Goal: Navigation & Orientation: Find specific page/section

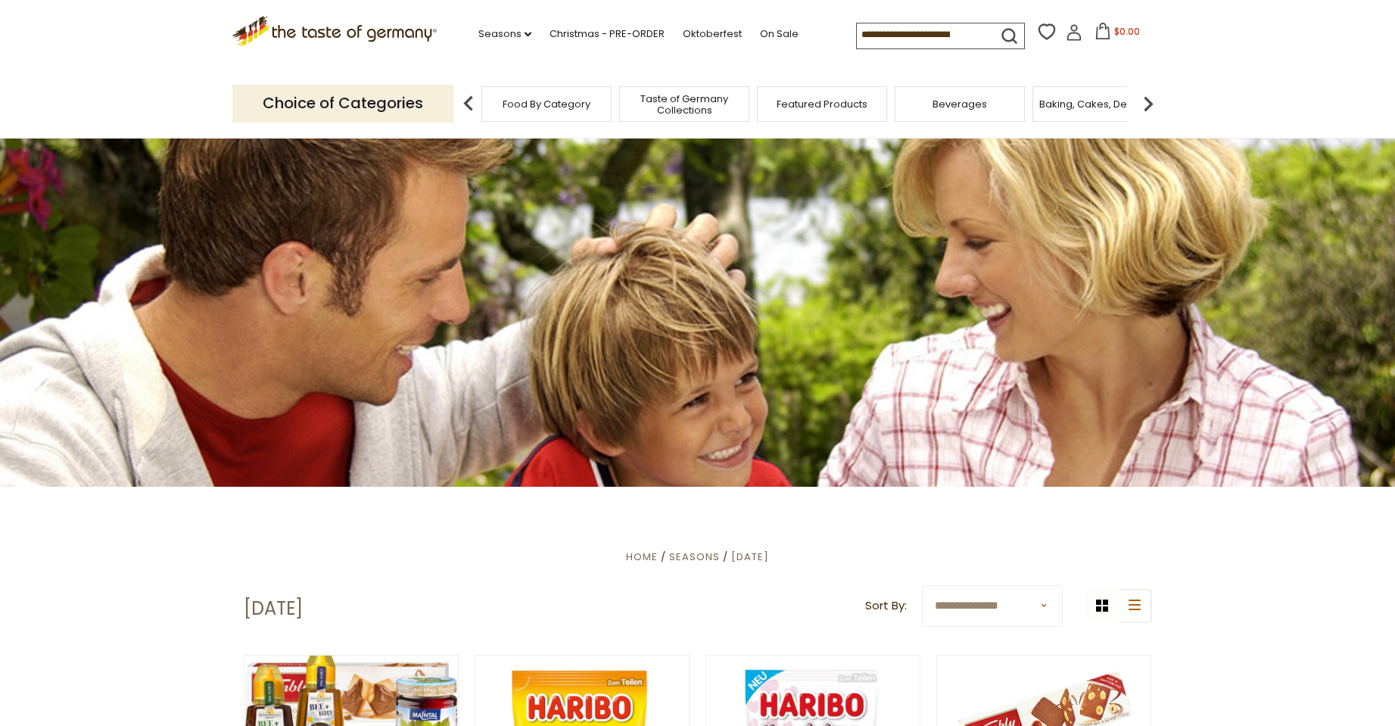
drag, startPoint x: 1399, startPoint y: 39, endPoint x: 1266, endPoint y: 483, distance: 463.8
click at [576, 113] on div "Food By Category" at bounding box center [546, 104] width 130 height 36
click at [525, 112] on div "Food By Category" at bounding box center [546, 104] width 130 height 36
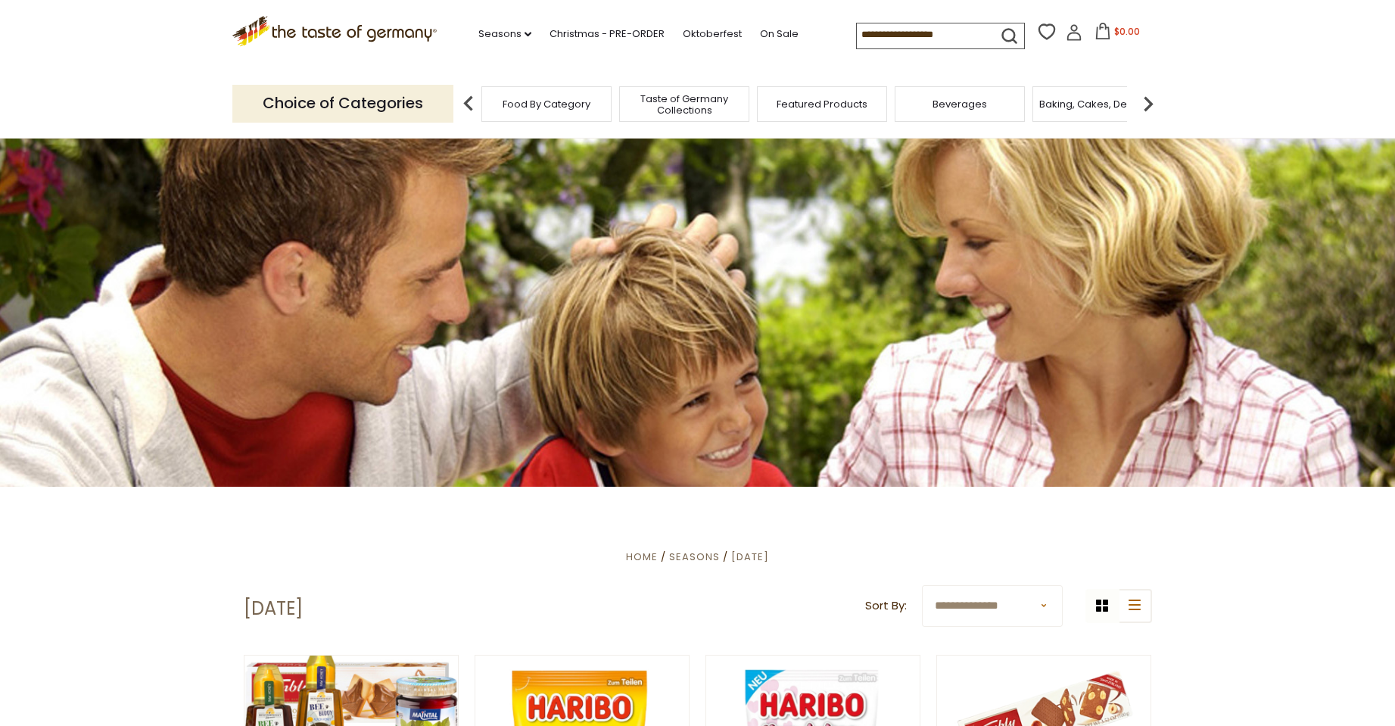
click at [372, 104] on p "Choice of Categories" at bounding box center [342, 103] width 221 height 37
click at [394, 108] on p "Choice of Categories" at bounding box center [342, 103] width 221 height 37
click at [829, 99] on span "Featured Products" at bounding box center [821, 103] width 91 height 11
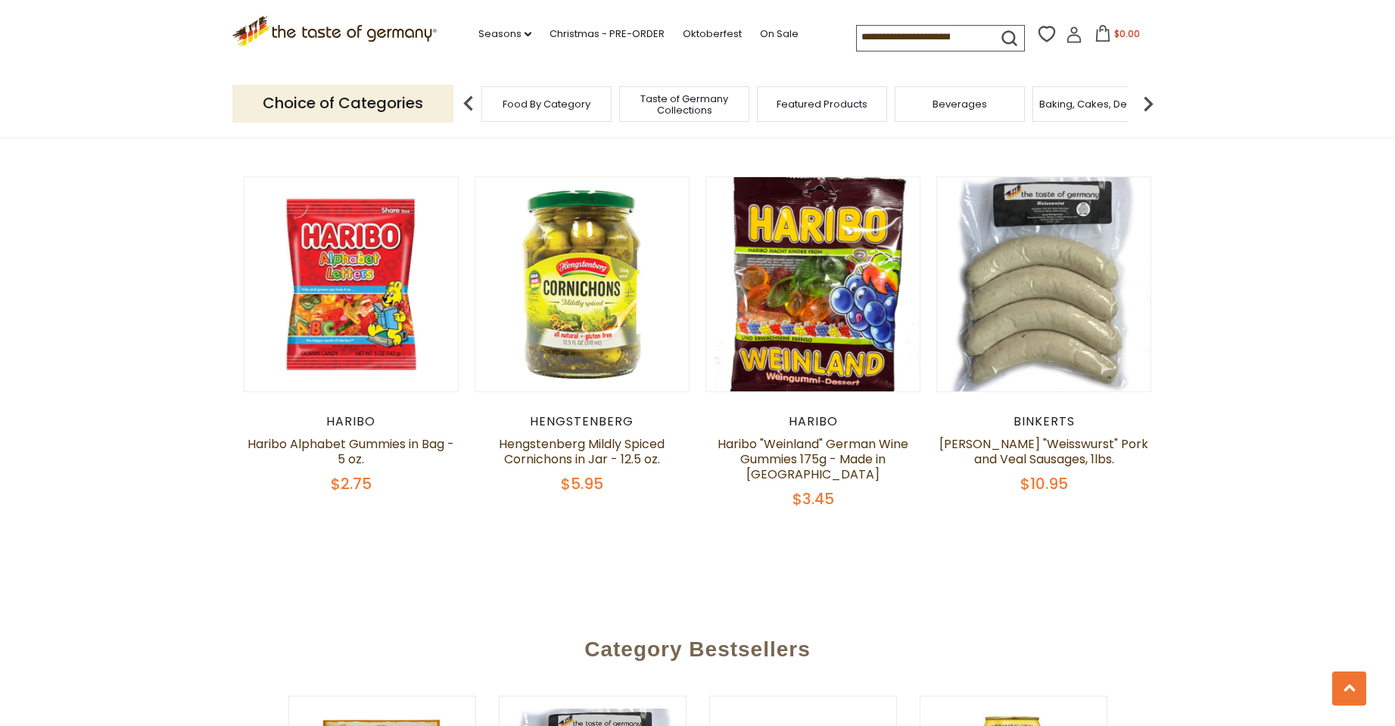
scroll to position [1266, 0]
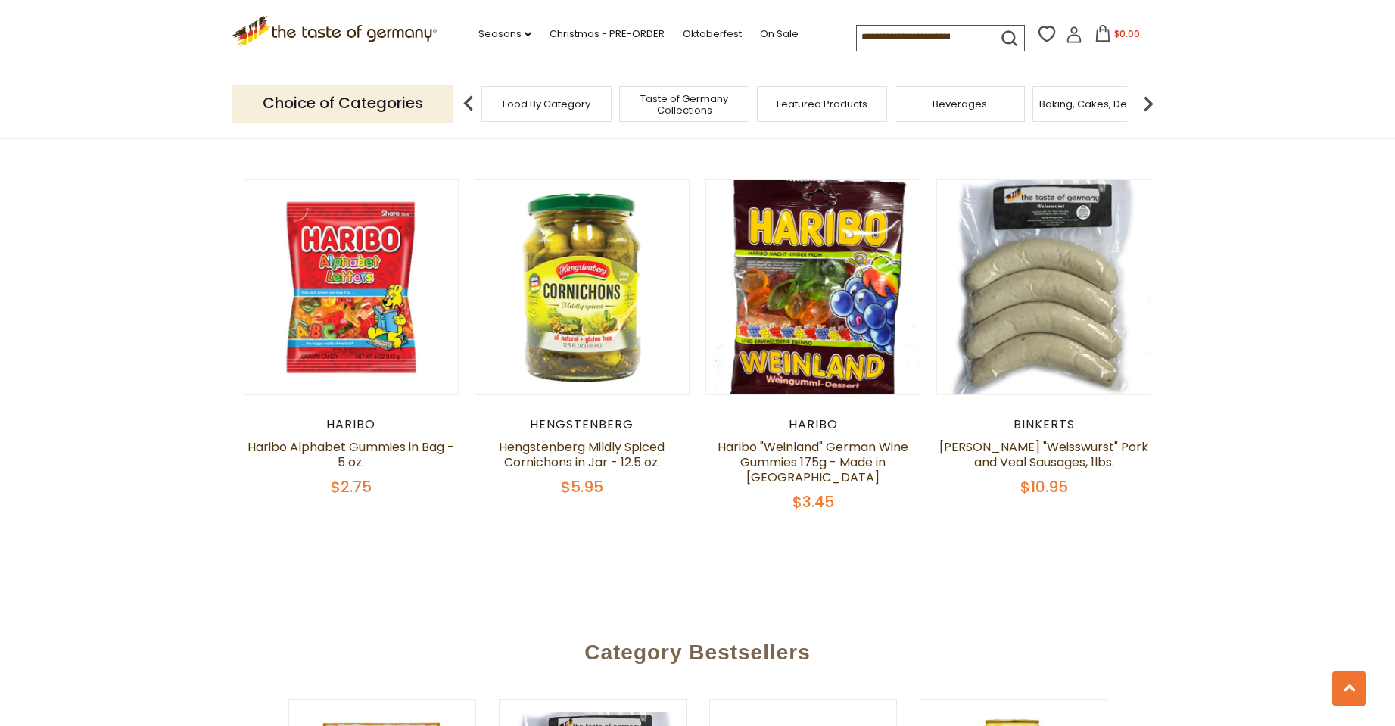
click at [1147, 101] on img at bounding box center [1148, 104] width 30 height 30
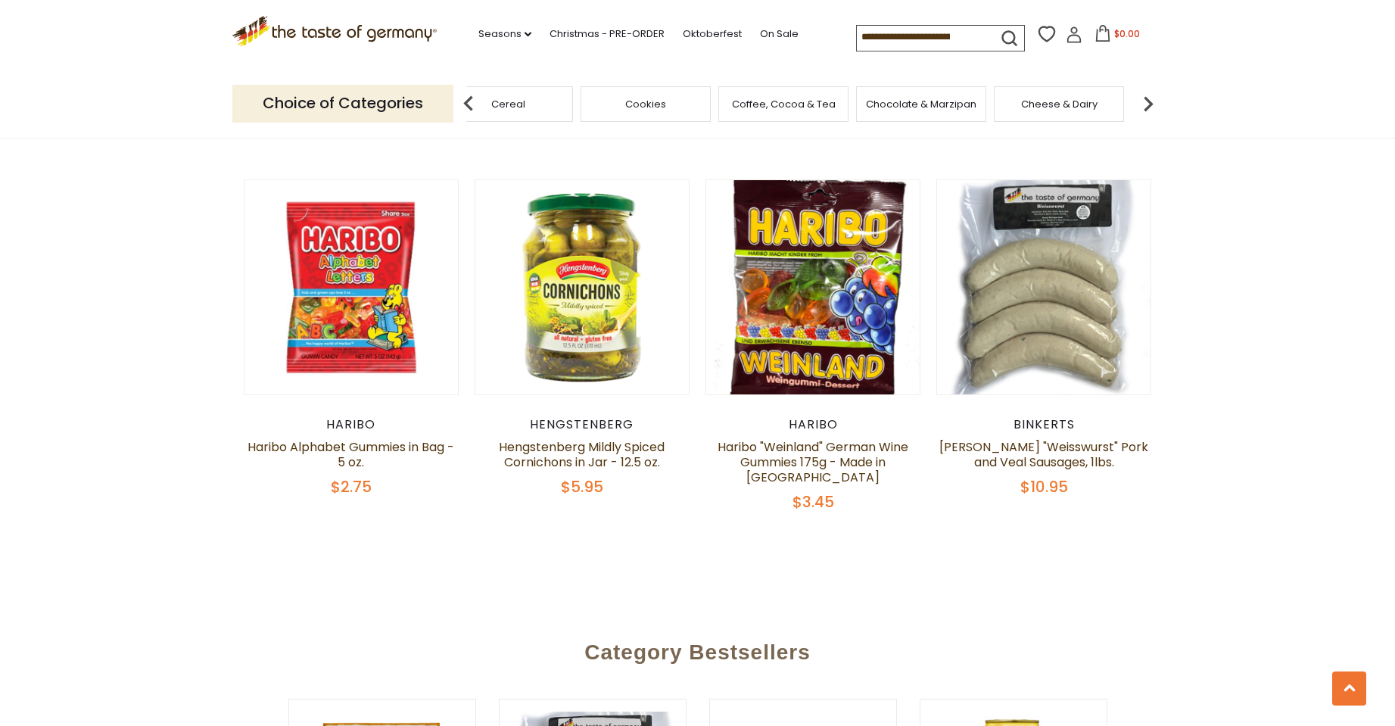
click at [1147, 101] on img at bounding box center [1148, 104] width 30 height 30
click at [1146, 97] on img at bounding box center [1148, 104] width 30 height 30
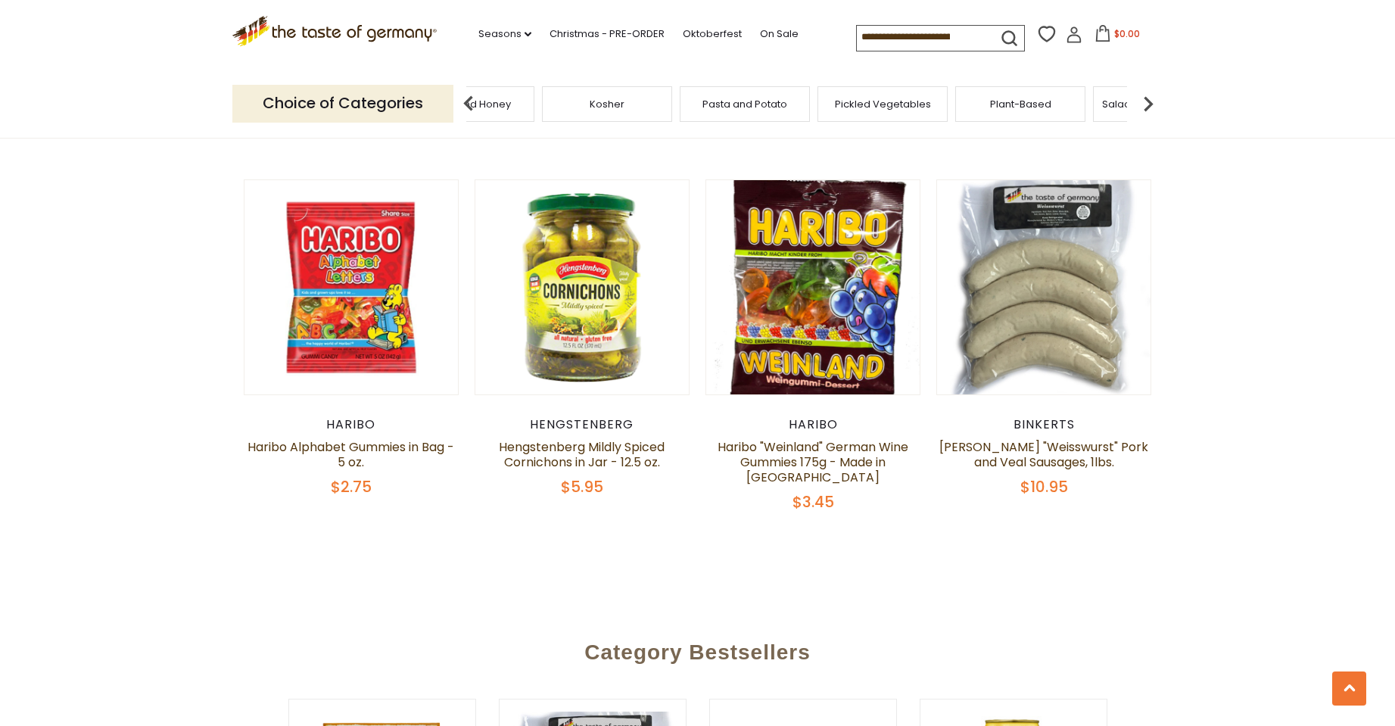
click at [1146, 97] on img at bounding box center [1148, 104] width 30 height 30
click at [1145, 98] on img at bounding box center [1148, 104] width 30 height 30
click at [985, 98] on span "Soups & Sauces" at bounding box center [969, 103] width 80 height 11
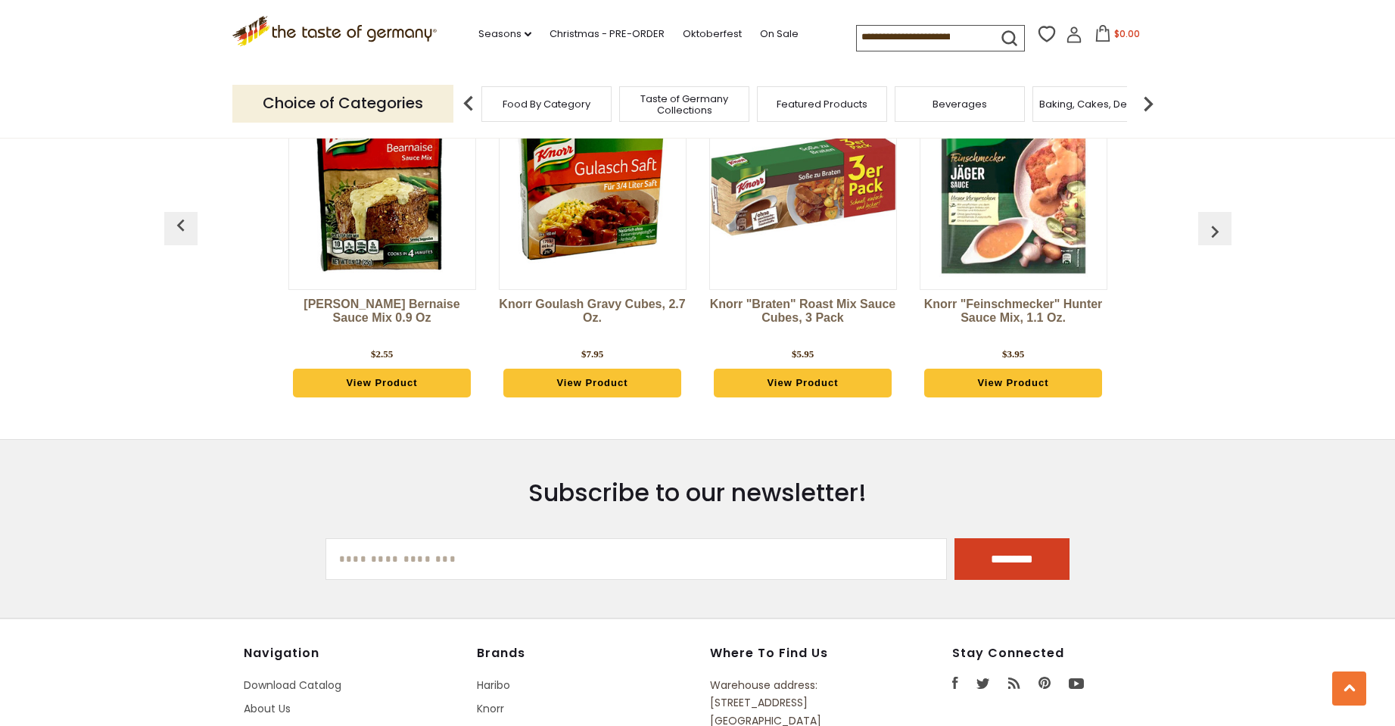
scroll to position [3857, 0]
